Goal: Book appointment/travel/reservation

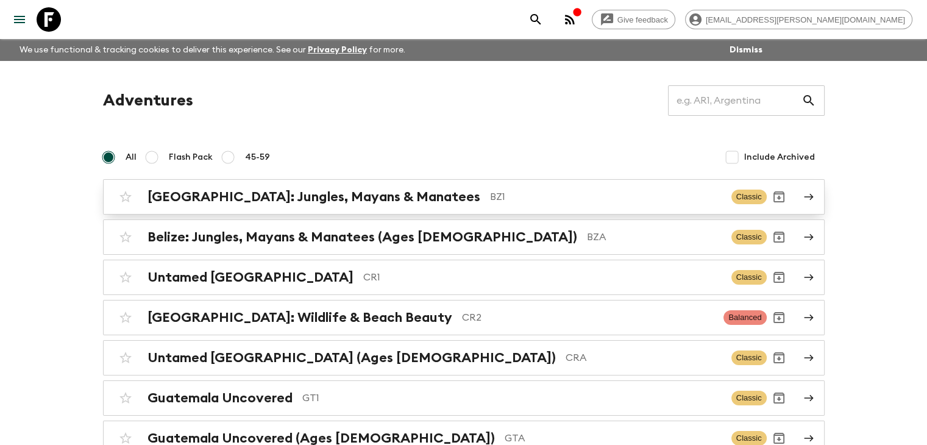
click at [288, 198] on h2 "Belize: Jungles, Mayans & Manatees" at bounding box center [313, 197] width 333 height 16
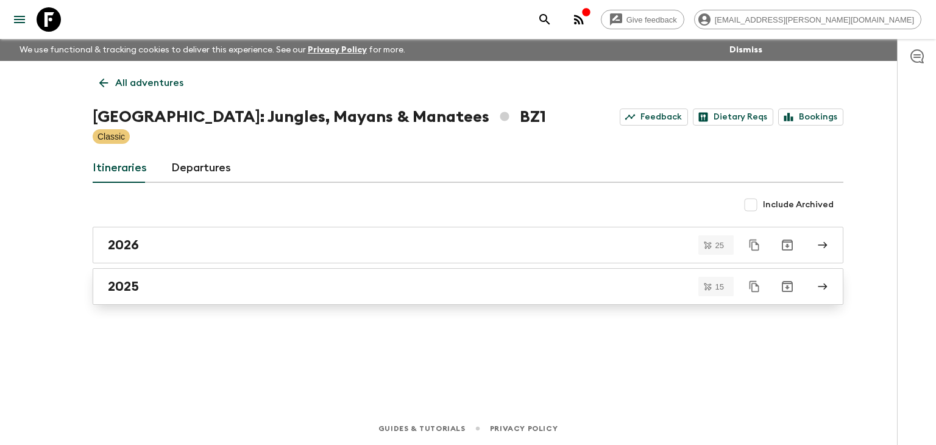
click at [140, 283] on div "2025" at bounding box center [456, 286] width 697 height 16
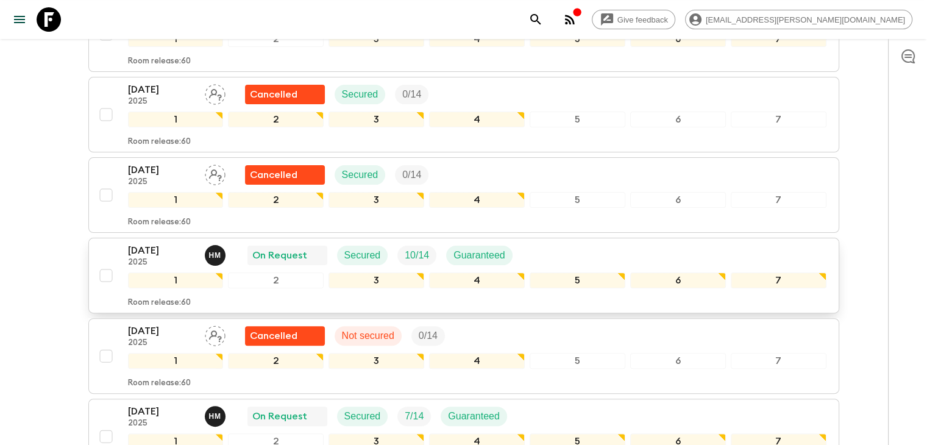
scroll to position [305, 0]
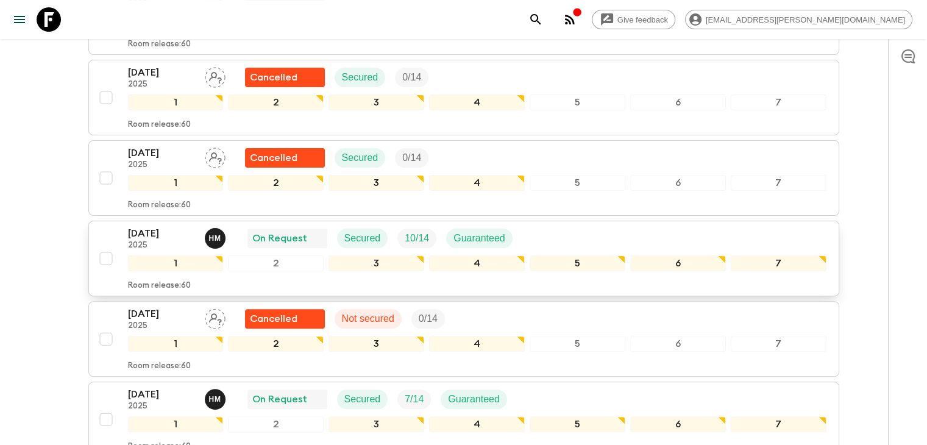
click at [150, 226] on p "[DATE]" at bounding box center [161, 233] width 67 height 15
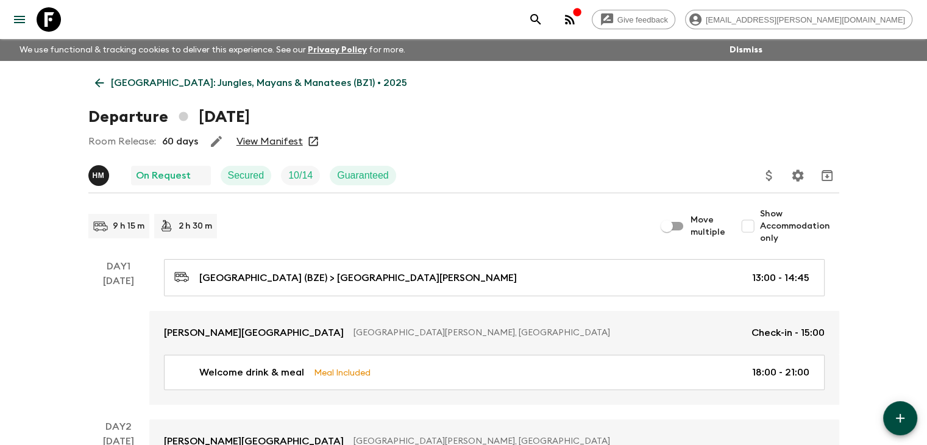
click at [268, 144] on link "View Manifest" at bounding box center [269, 141] width 66 height 12
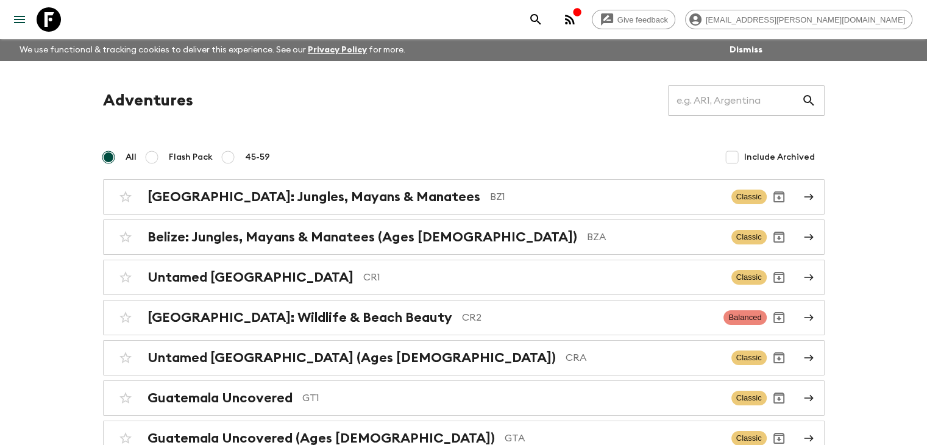
click at [285, 395] on h2 "Guatemala Uncovered" at bounding box center [219, 398] width 145 height 16
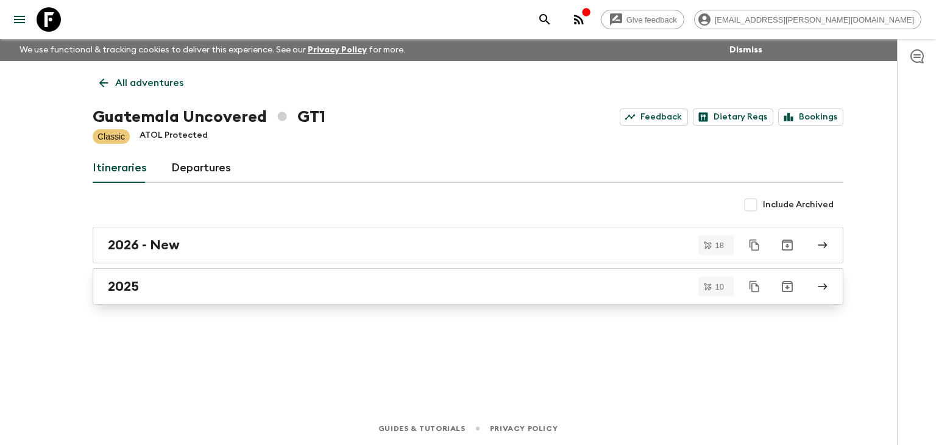
click at [164, 281] on div "2025" at bounding box center [456, 286] width 697 height 16
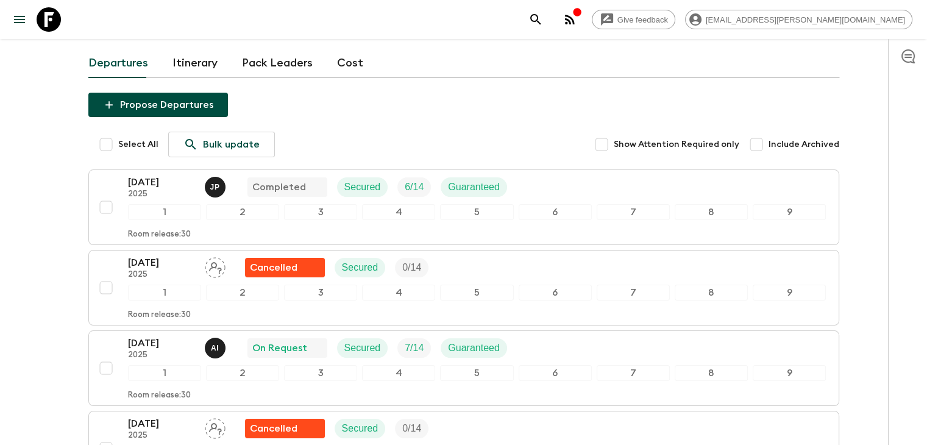
scroll to position [122, 0]
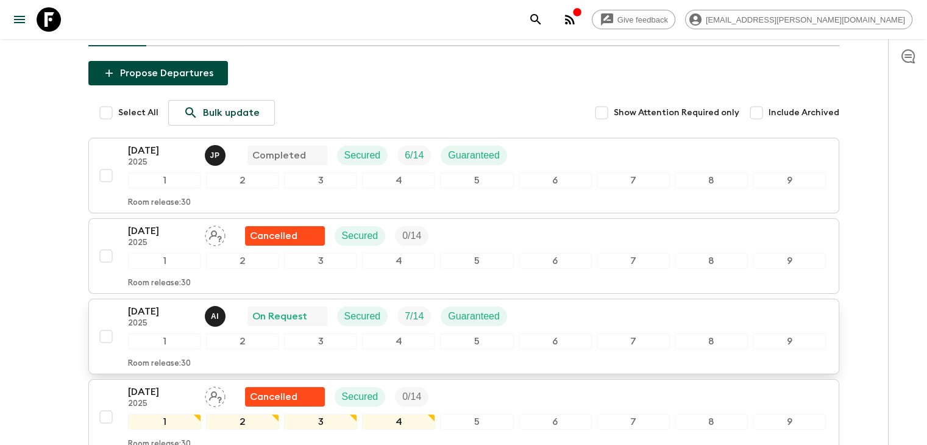
click at [157, 310] on p "[DATE]" at bounding box center [161, 311] width 67 height 15
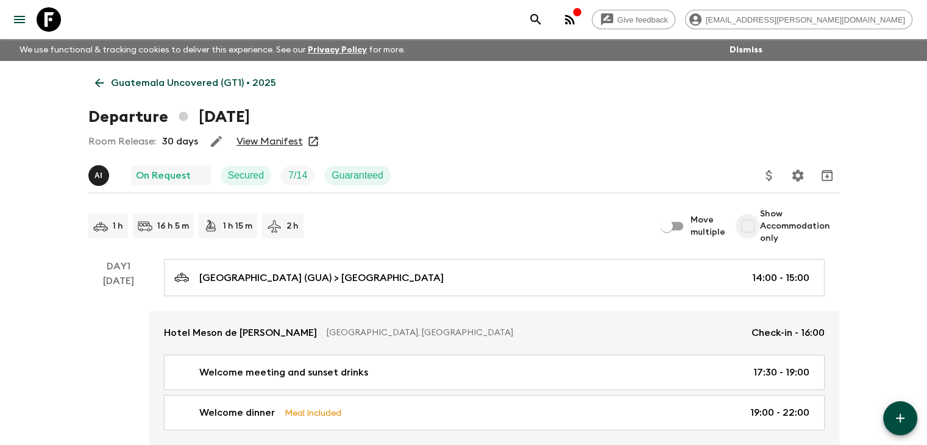
click at [757, 226] on input "Show Accommodation only" at bounding box center [747, 226] width 24 height 24
checkbox input "true"
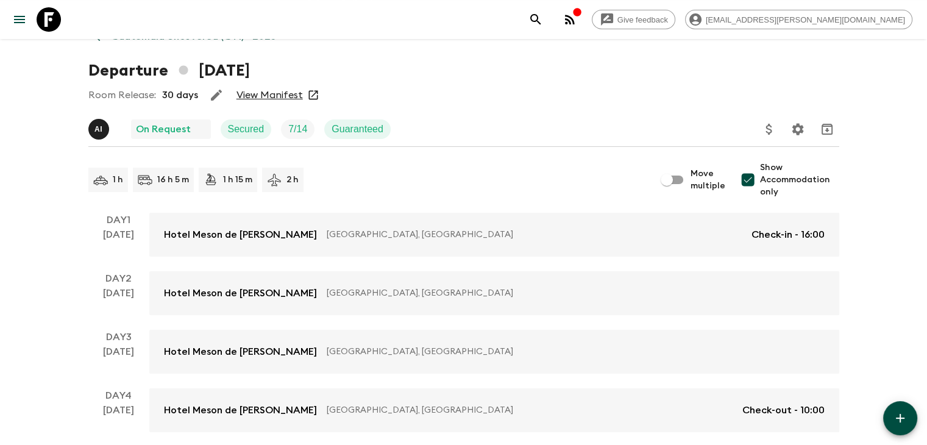
scroll to position [122, 0]
